Goal: Information Seeking & Learning: Learn about a topic

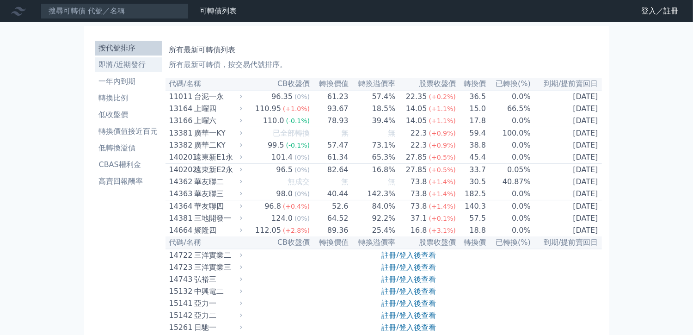
click at [131, 65] on li "即將/近期發行" at bounding box center [128, 64] width 67 height 11
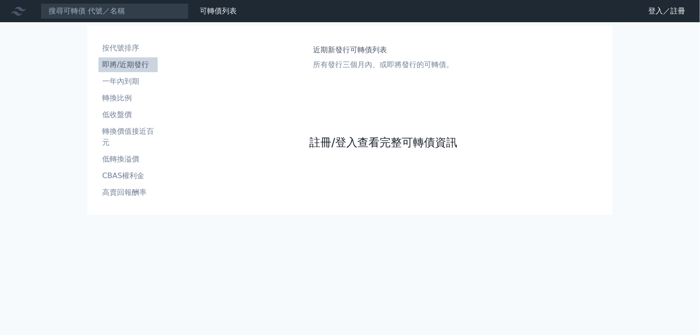
click at [364, 144] on link "註冊/登入查看完整可轉債資訊" at bounding box center [383, 142] width 148 height 15
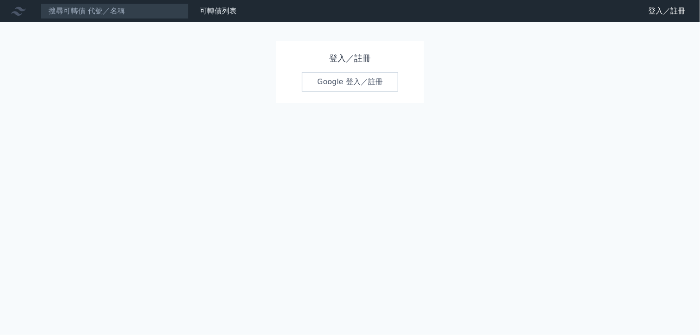
click at [349, 81] on link "Google 登入／註冊" at bounding box center [350, 81] width 96 height 19
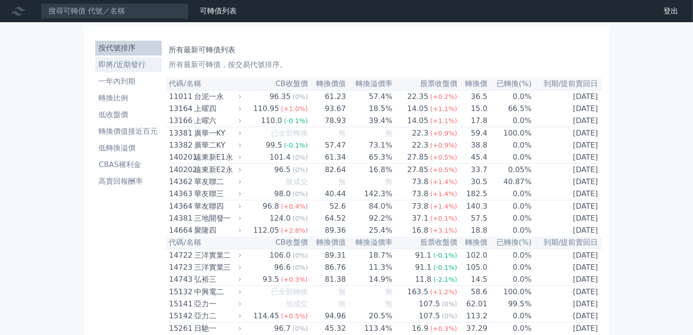
click at [126, 63] on li "即將/近期發行" at bounding box center [128, 64] width 67 height 11
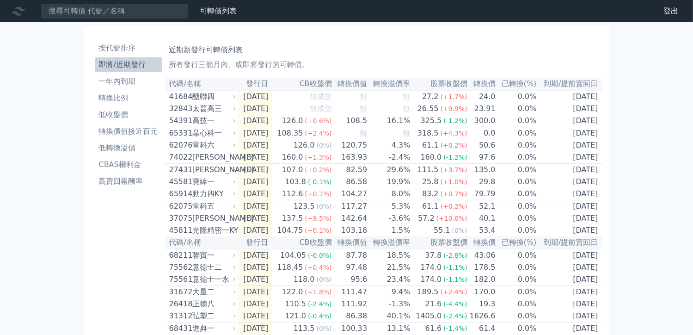
click at [651, 106] on div "可轉債列表 財務數據 可轉債列表 財務數據 登出 登出 按代號排序 即將/近期發行 一年內到期 轉換比例 低收盤價 轉換價值接近百元 低轉換溢價" at bounding box center [346, 321] width 693 height 642
click at [398, 86] on th "轉換溢價率" at bounding box center [389, 84] width 43 height 12
click at [113, 99] on li "轉換比例" at bounding box center [128, 98] width 67 height 11
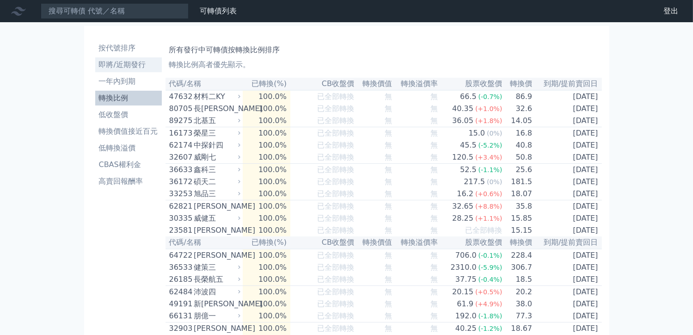
click at [119, 63] on li "即將/近期發行" at bounding box center [128, 64] width 67 height 11
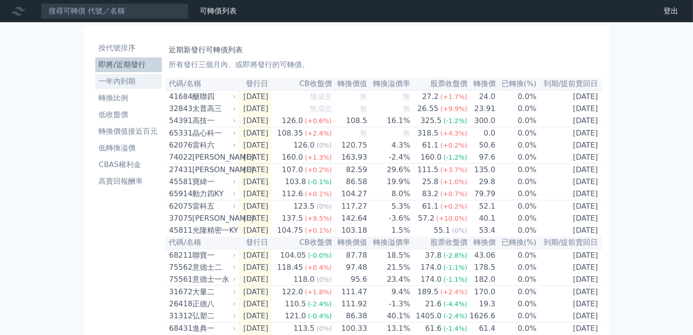
click at [124, 78] on li "一年內到期" at bounding box center [128, 81] width 67 height 11
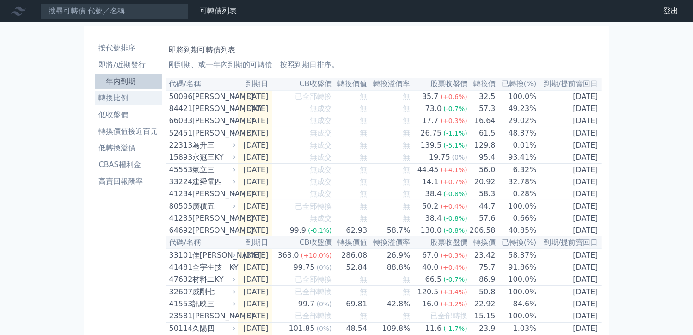
click at [121, 95] on li "轉換比例" at bounding box center [128, 98] width 67 height 11
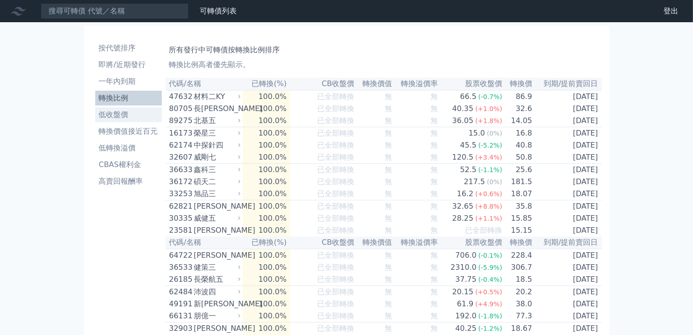
click at [119, 114] on li "低收盤價" at bounding box center [128, 114] width 67 height 11
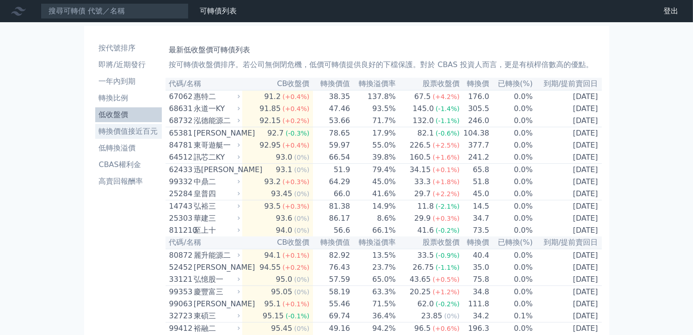
click at [120, 129] on li "轉換價值接近百元" at bounding box center [128, 131] width 67 height 11
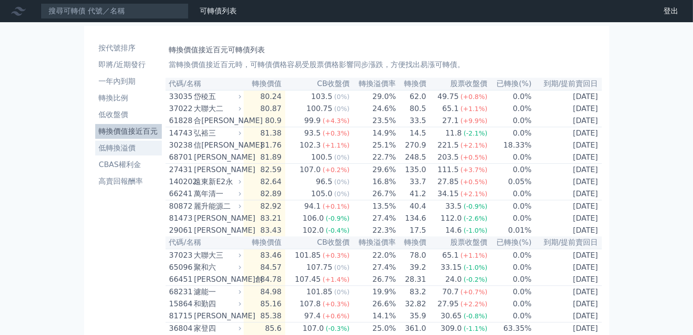
click at [119, 152] on li "低轉換溢價" at bounding box center [128, 147] width 67 height 11
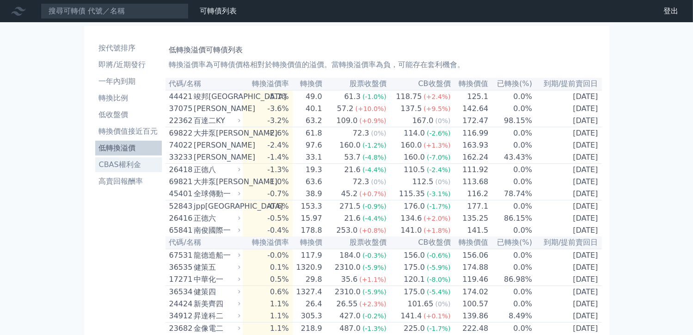
click at [119, 165] on li "CBAS權利金" at bounding box center [128, 164] width 67 height 11
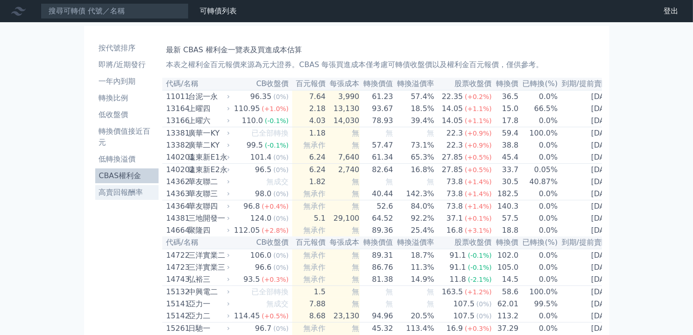
click at [118, 190] on li "高賣回報酬率" at bounding box center [127, 192] width 64 height 11
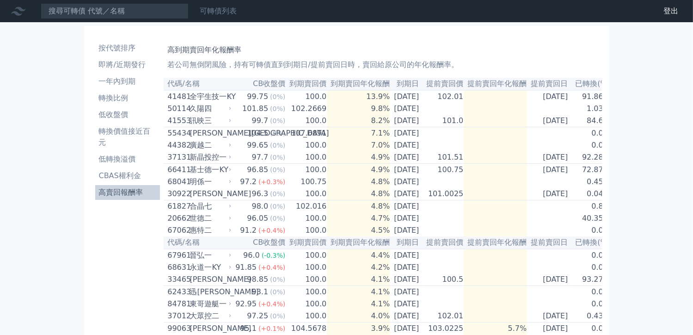
click at [217, 9] on link "可轉債列表" at bounding box center [218, 10] width 37 height 9
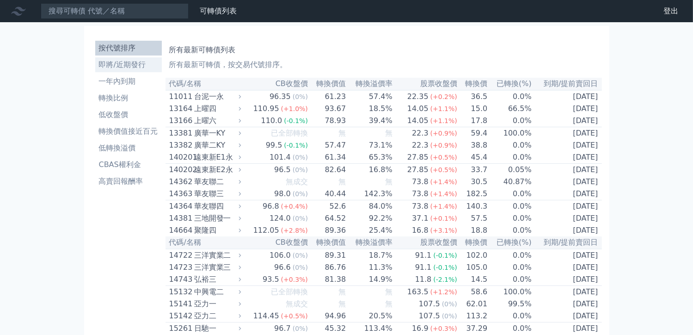
click at [114, 66] on li "即將/近期發行" at bounding box center [128, 64] width 67 height 11
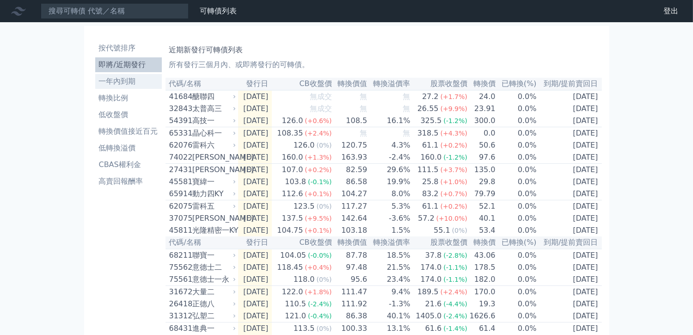
click at [129, 76] on li "一年內到期" at bounding box center [128, 81] width 67 height 11
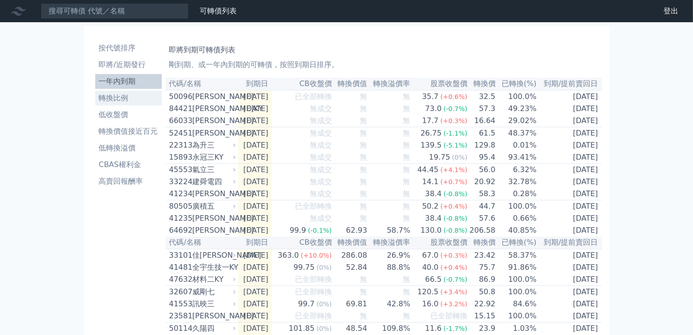
click at [113, 97] on li "轉換比例" at bounding box center [128, 98] width 67 height 11
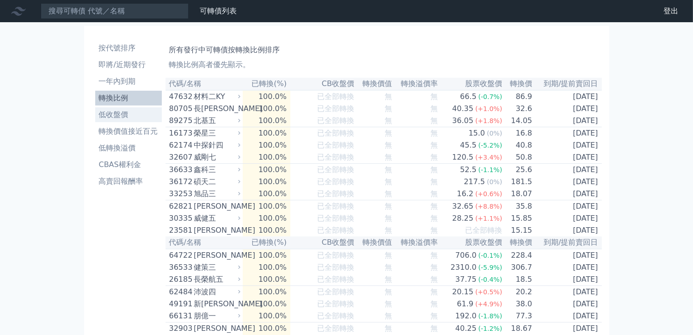
click at [111, 114] on li "低收盤價" at bounding box center [128, 114] width 67 height 11
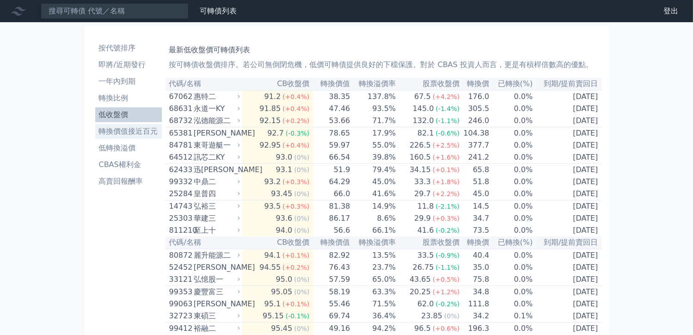
click at [115, 127] on li "轉換價值接近百元" at bounding box center [128, 131] width 67 height 11
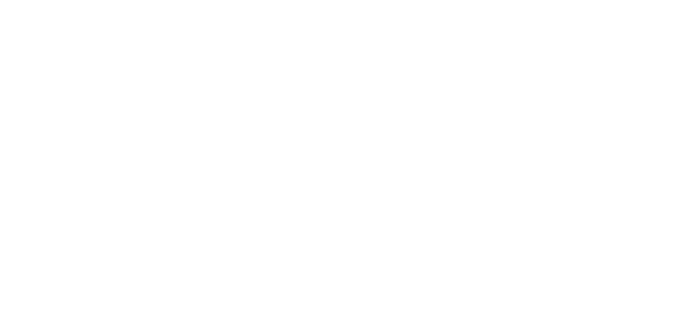
click li "低轉換溢價"
click li "CBAS權利金"
click li "高賣回報酬率"
